Goal: Navigation & Orientation: Find specific page/section

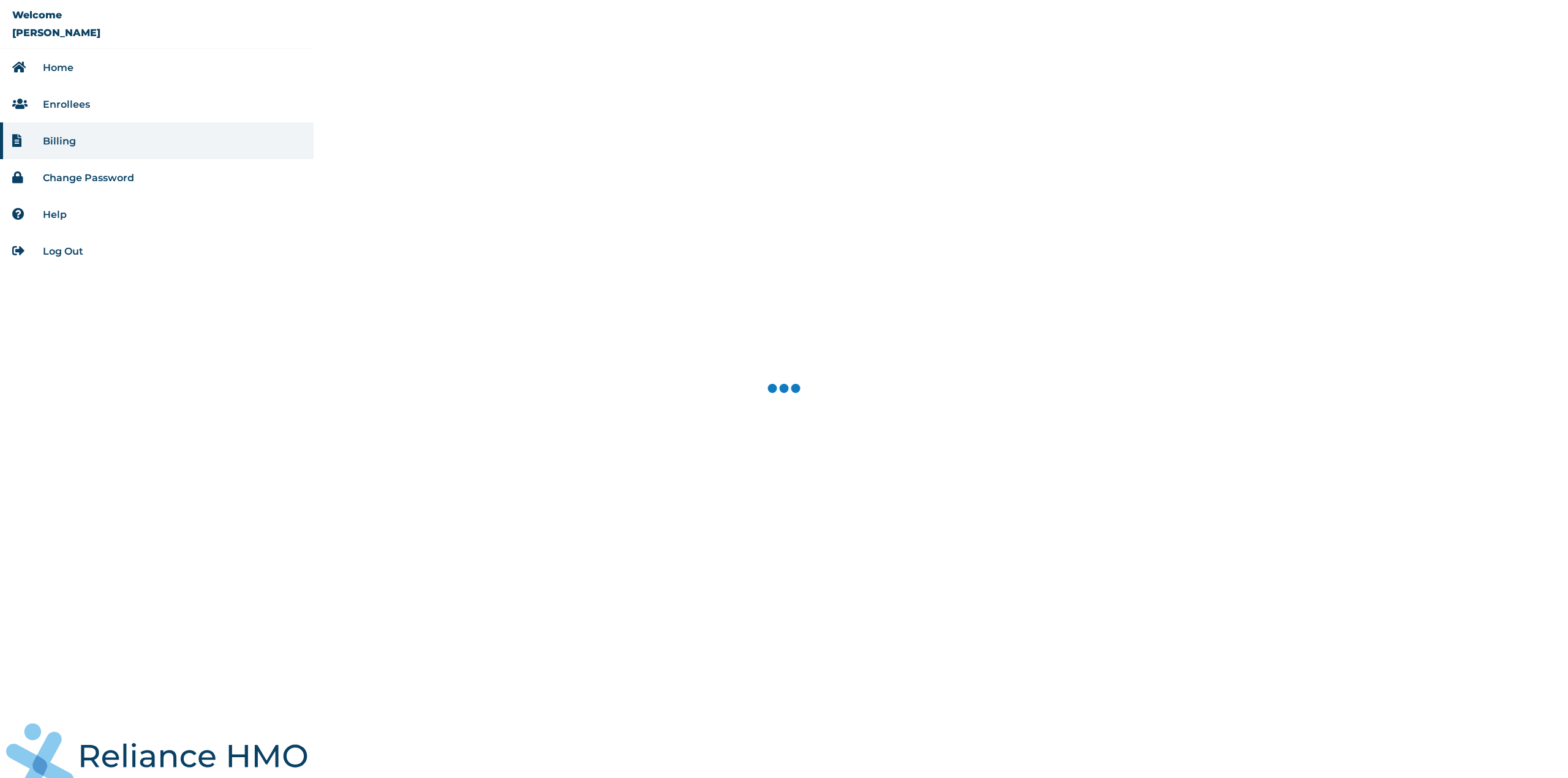
click at [96, 71] on li "Home" at bounding box center [156, 67] width 313 height 37
click at [47, 71] on link "Home" at bounding box center [58, 68] width 30 height 12
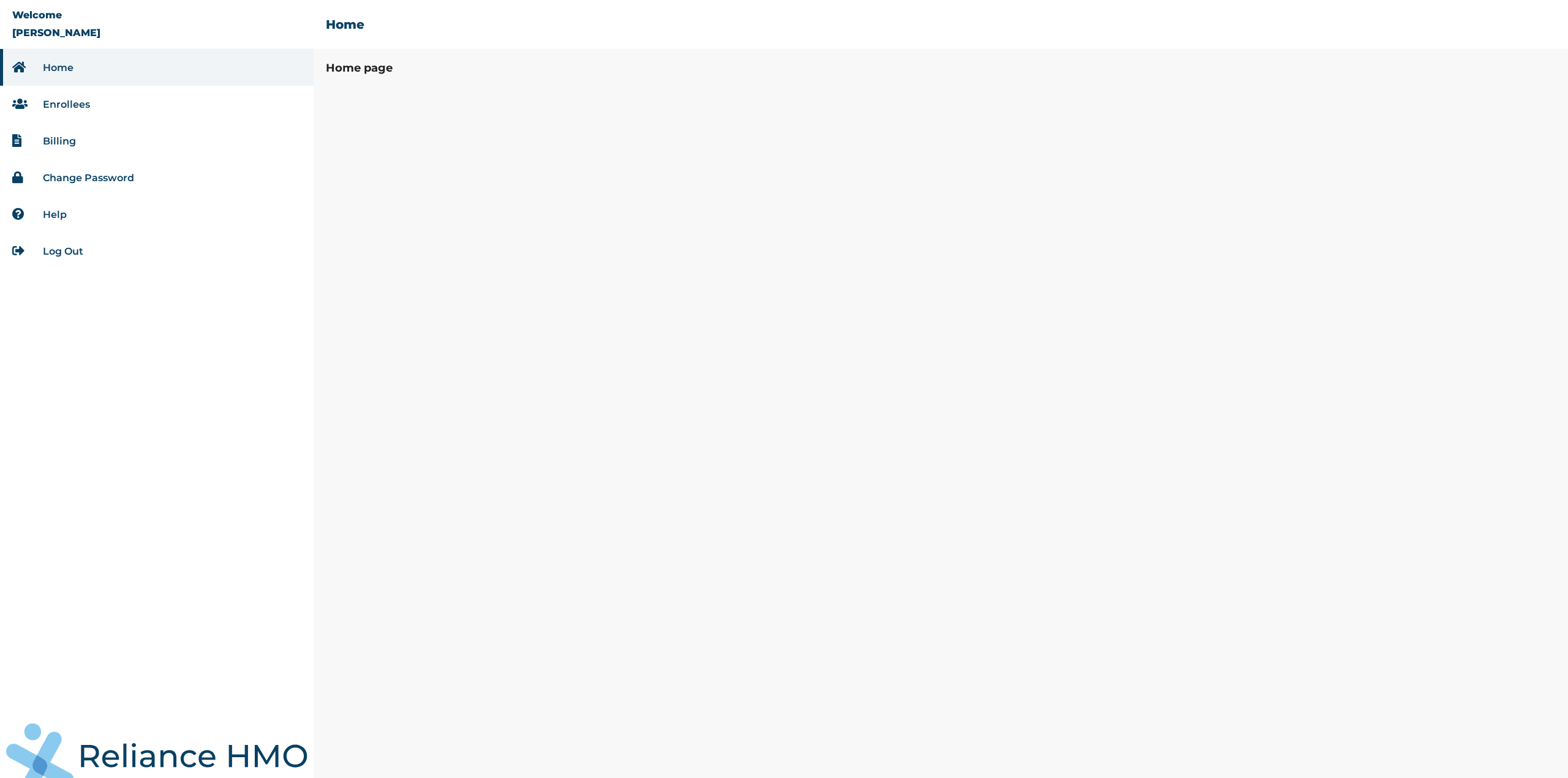
click at [58, 147] on link "Billing" at bounding box center [59, 141] width 33 height 12
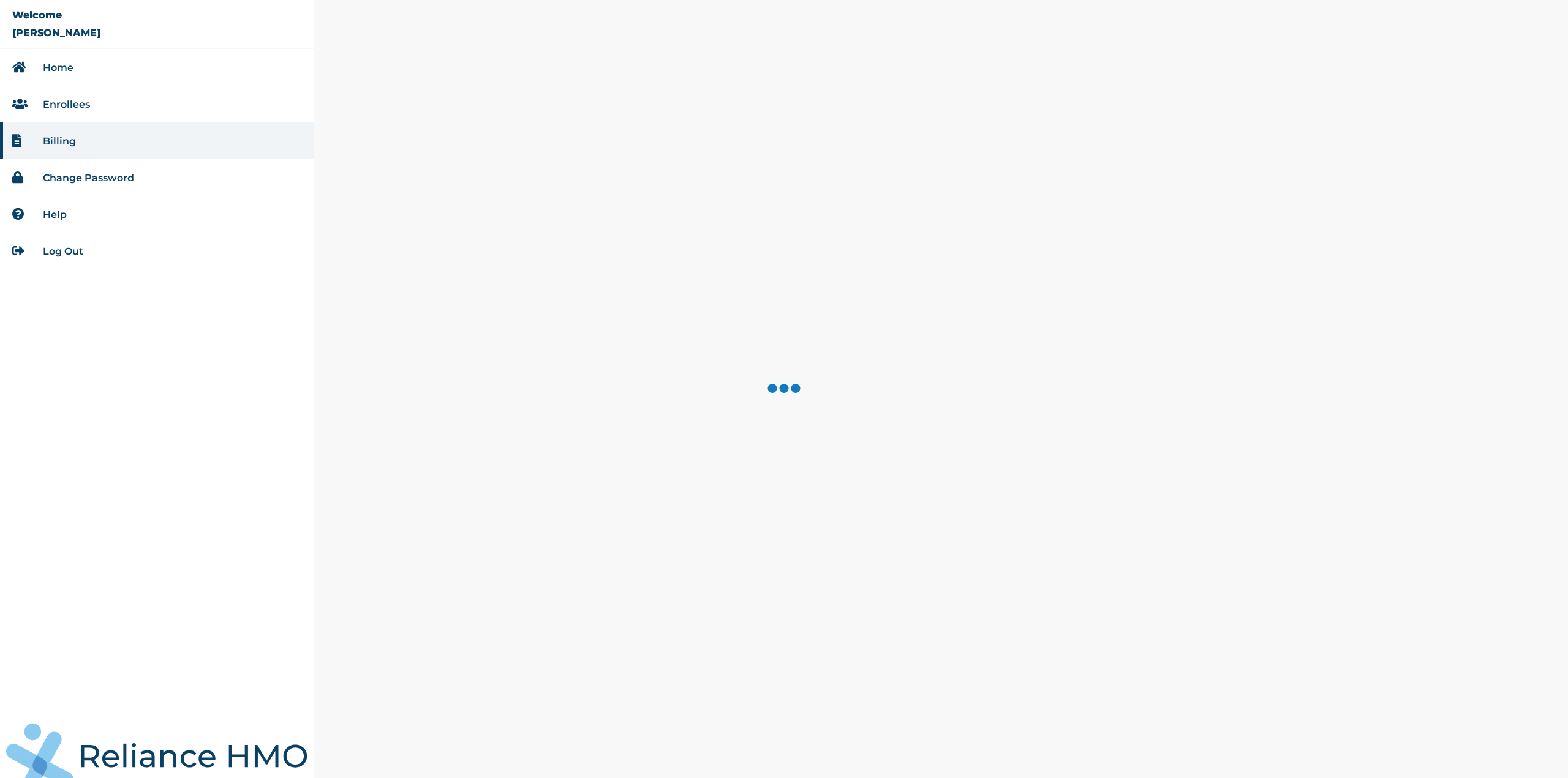
click at [61, 122] on li "Enrollees" at bounding box center [156, 104] width 313 height 37
click at [61, 110] on link "Enrollees" at bounding box center [66, 104] width 47 height 12
